Goal: Find specific page/section: Find specific page/section

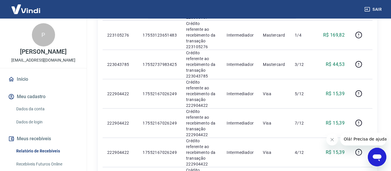
copy p "222904422"
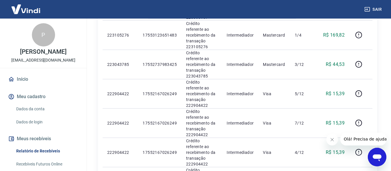
copy p "222904422"
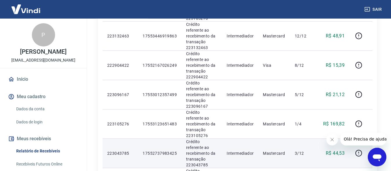
click at [121, 150] on p "223043785" at bounding box center [120, 153] width 26 height 6
copy p "223043785"
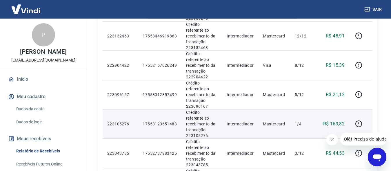
click at [122, 121] on p "223105276" at bounding box center [120, 124] width 26 height 6
copy p "223105276"
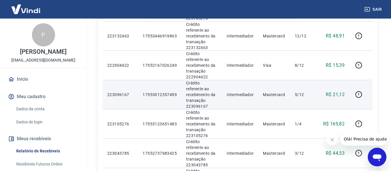
click at [119, 92] on p "223096167" at bounding box center [120, 95] width 26 height 6
copy p "223096167"
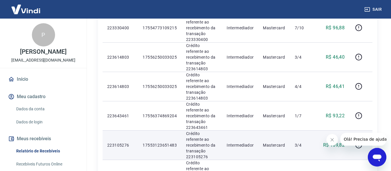
scroll to position [231, 0]
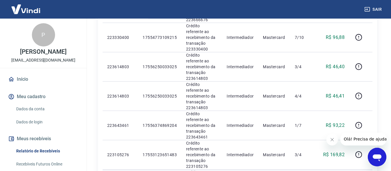
copy p "223132463"
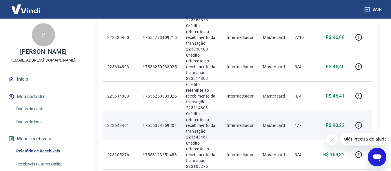
click at [123, 122] on p "223643461" at bounding box center [120, 125] width 26 height 6
copy p "223643461"
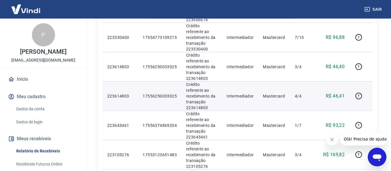
click at [118, 93] on p "223614803" at bounding box center [120, 96] width 26 height 6
copy p "223614803"
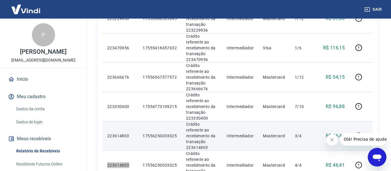
scroll to position [172, 0]
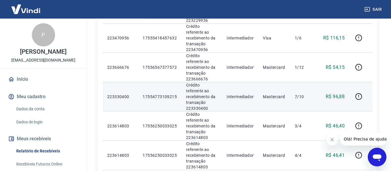
click at [121, 94] on p "223330400" at bounding box center [120, 97] width 26 height 6
copy p "223330400"
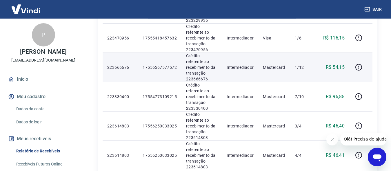
click at [126, 64] on p "223666676" at bounding box center [120, 67] width 26 height 6
copy p "223666676"
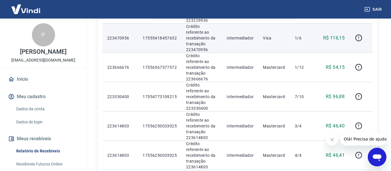
click at [122, 35] on p "223470956" at bounding box center [120, 38] width 26 height 6
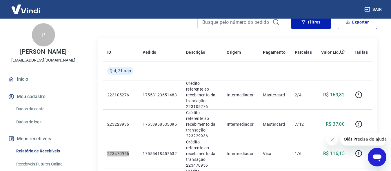
scroll to position [54, 0]
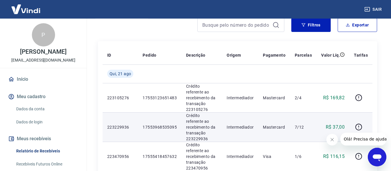
click at [124, 124] on p "223229936" at bounding box center [120, 127] width 26 height 6
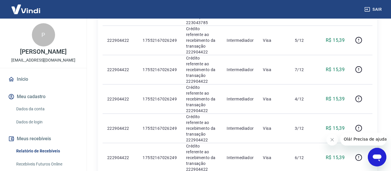
scroll to position [522, 0]
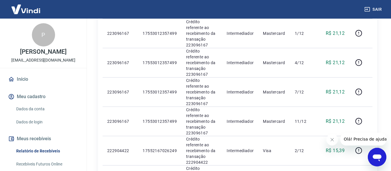
scroll to position [507, 0]
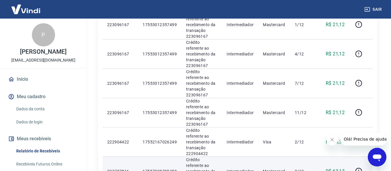
click at [126, 168] on p "223787816" at bounding box center [120, 171] width 26 height 6
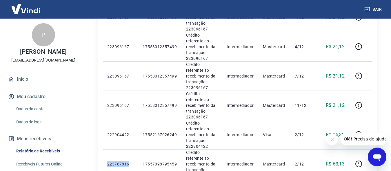
scroll to position [511, 0]
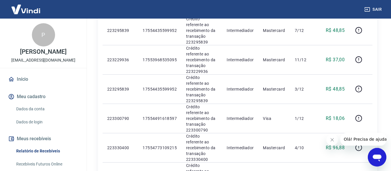
scroll to position [234, 0]
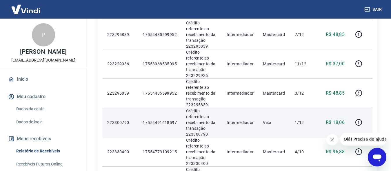
click at [121, 119] on p "223300790" at bounding box center [120, 122] width 26 height 6
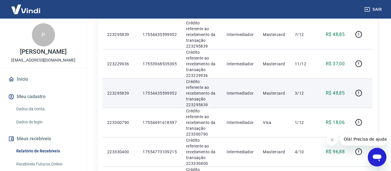
click at [117, 90] on p "223295839" at bounding box center [120, 93] width 26 height 6
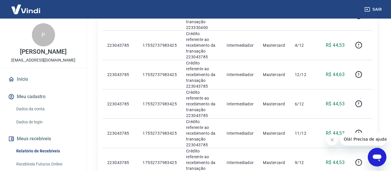
scroll to position [531, 0]
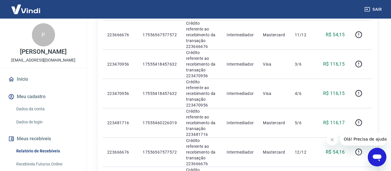
scroll to position [295, 0]
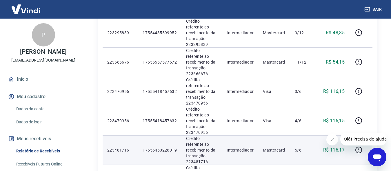
click at [123, 147] on p "223481716" at bounding box center [120, 150] width 26 height 6
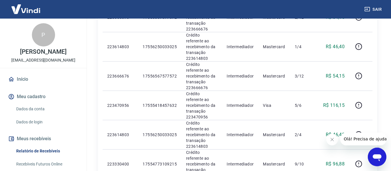
scroll to position [531, 0]
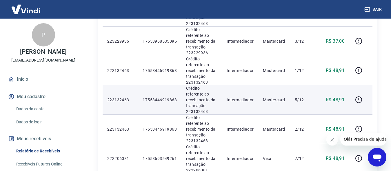
scroll to position [442, 0]
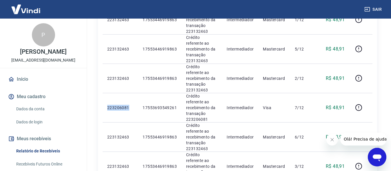
scroll to position [531, 0]
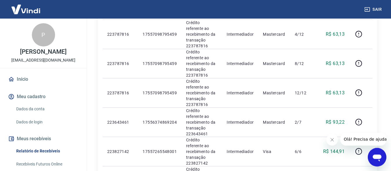
scroll to position [454, 0]
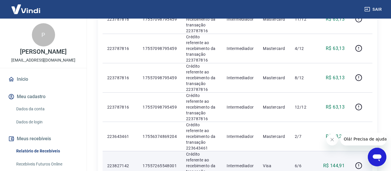
click at [124, 163] on p "223827142" at bounding box center [120, 166] width 26 height 6
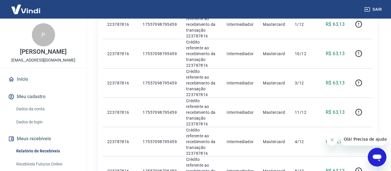
scroll to position [531, 0]
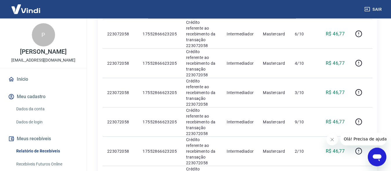
scroll to position [472, 0]
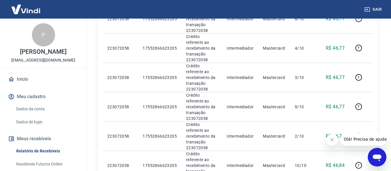
scroll to position [531, 0]
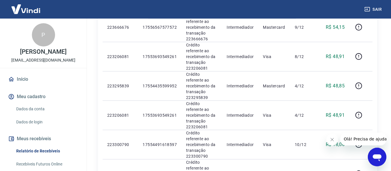
scroll to position [523, 0]
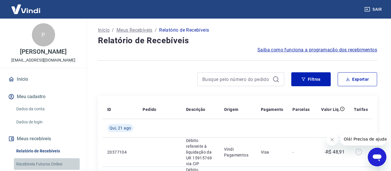
click at [53, 163] on link "Recebíveis Futuros Online" at bounding box center [47, 164] width 66 height 12
